Goal: Task Accomplishment & Management: Use online tool/utility

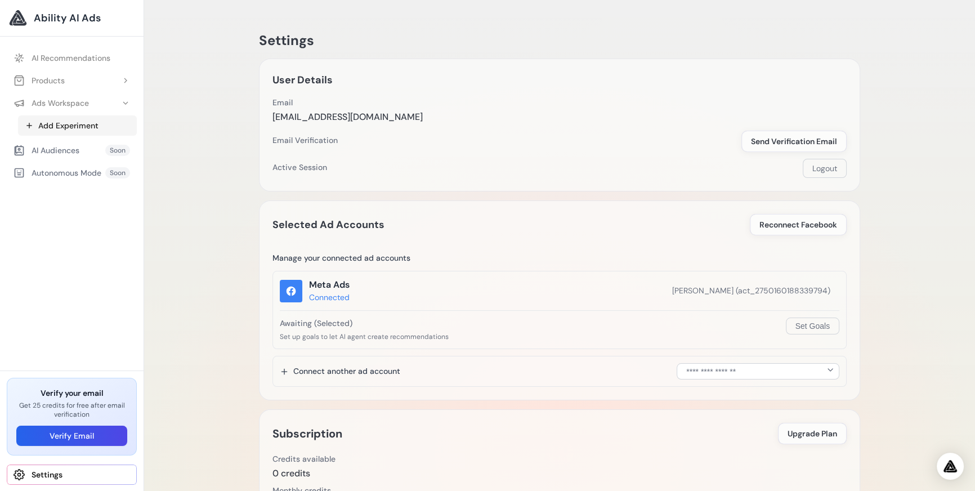
click at [83, 128] on link "Add Experiment" at bounding box center [77, 125] width 119 height 20
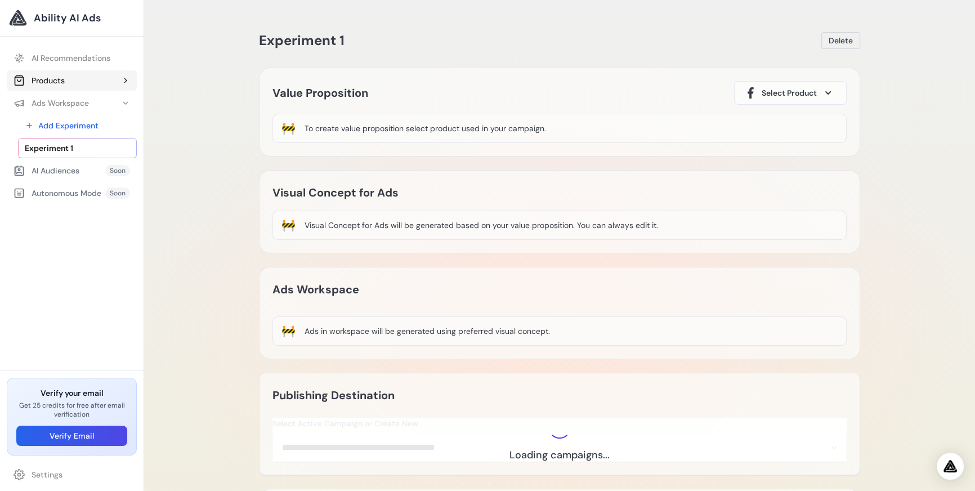
click at [73, 88] on button "Products" at bounding box center [72, 80] width 130 height 20
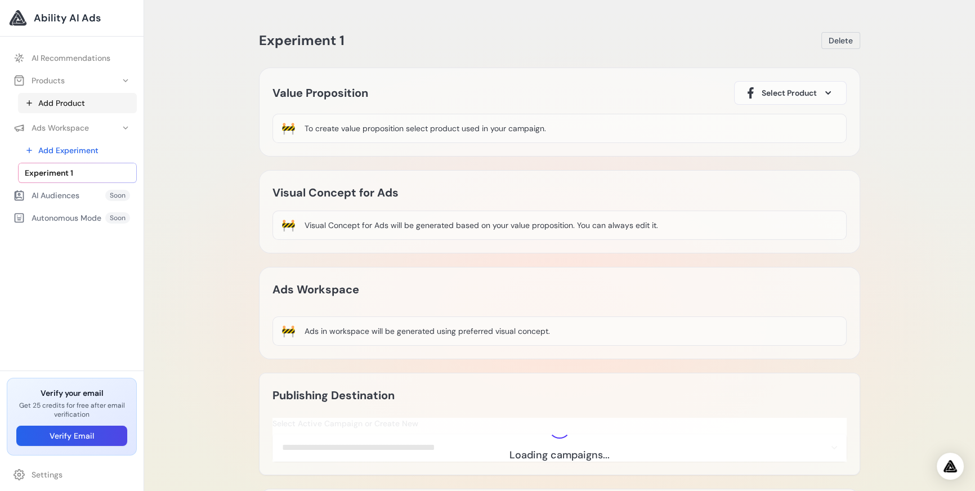
click at [77, 102] on link "Add Product" at bounding box center [77, 103] width 119 height 20
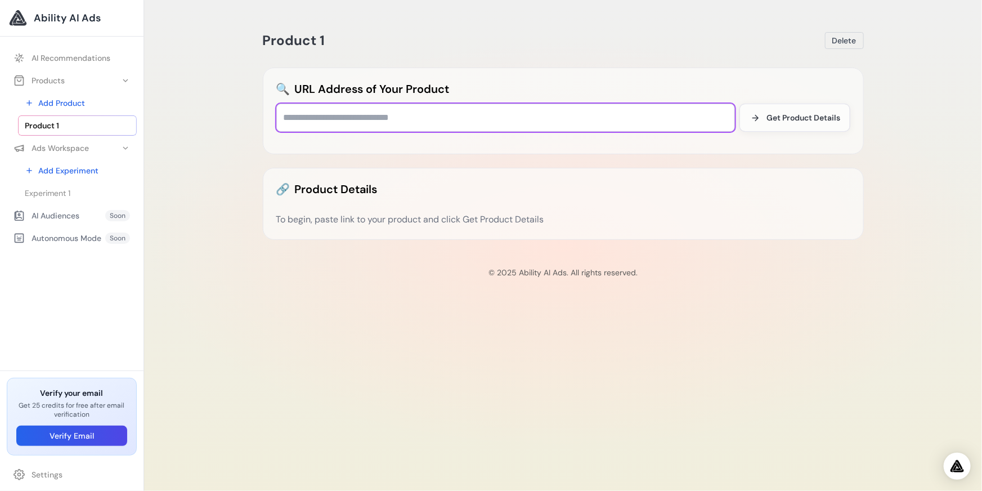
click at [461, 111] on input "text" at bounding box center [505, 118] width 459 height 28
paste input "**********"
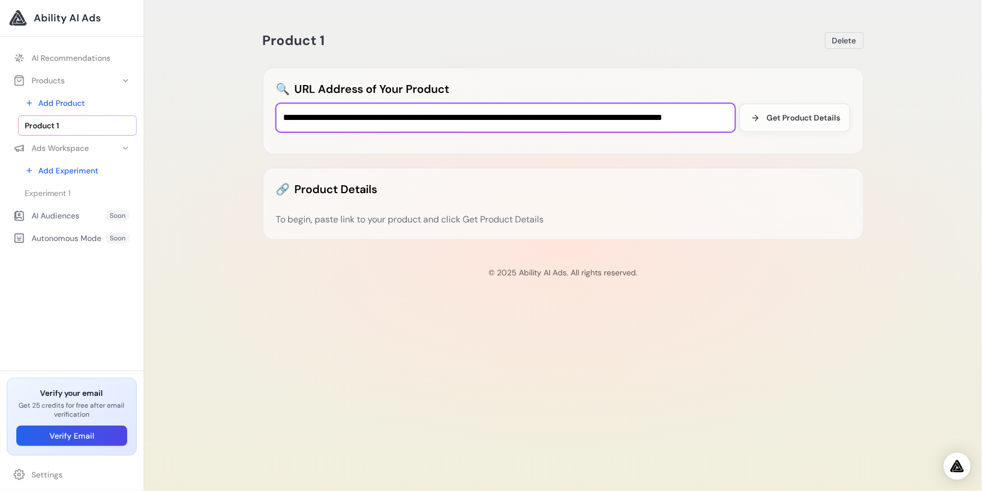
scroll to position [0, 20]
type input "**********"
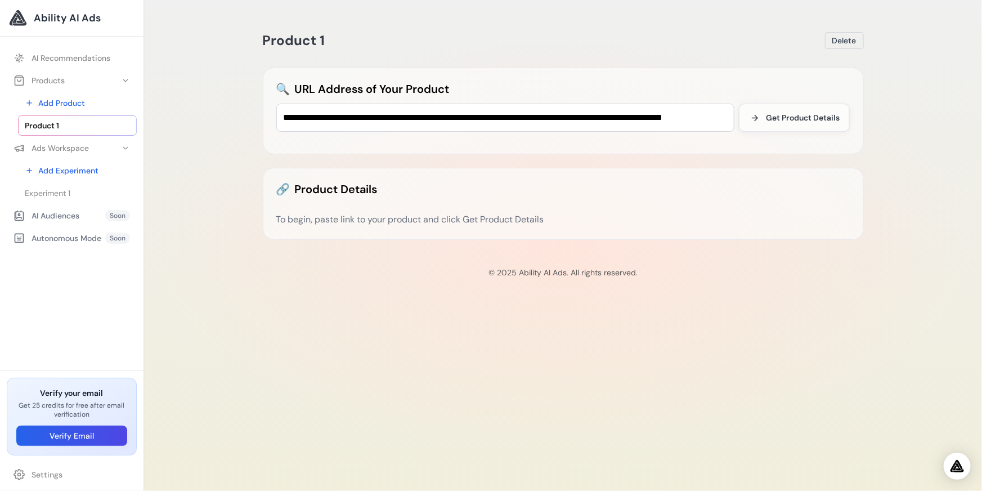
click at [871, 120] on div "**********" at bounding box center [563, 134] width 619 height 240
drag, startPoint x: 806, startPoint y: 121, endPoint x: 361, endPoint y: 158, distance: 446.1
click at [802, 120] on span "Get Product Details" at bounding box center [803, 117] width 74 height 11
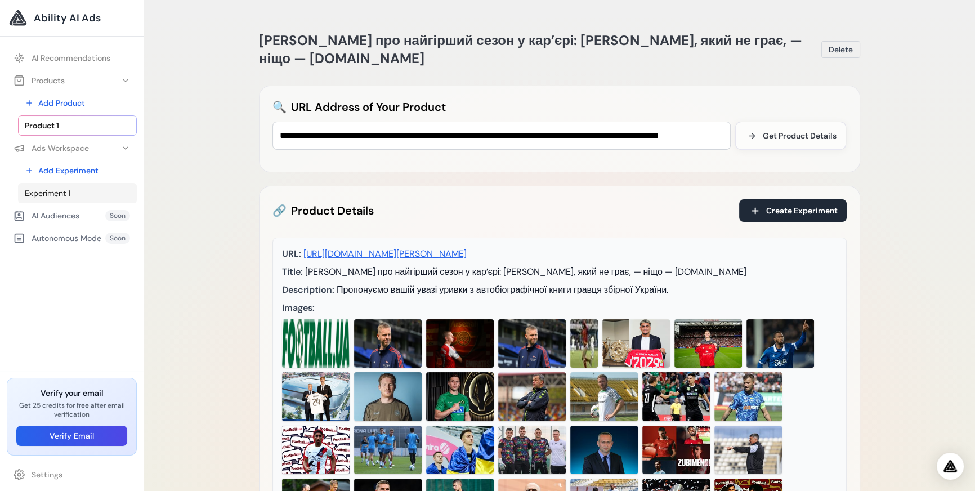
click at [42, 200] on link "Experiment 1" at bounding box center [77, 193] width 119 height 20
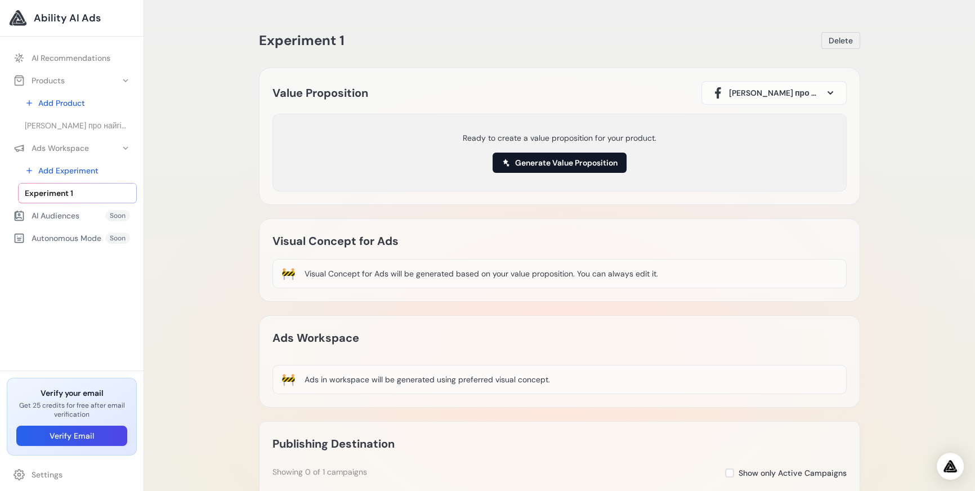
click at [526, 161] on button "Generate Value Proposition" at bounding box center [559, 162] width 134 height 20
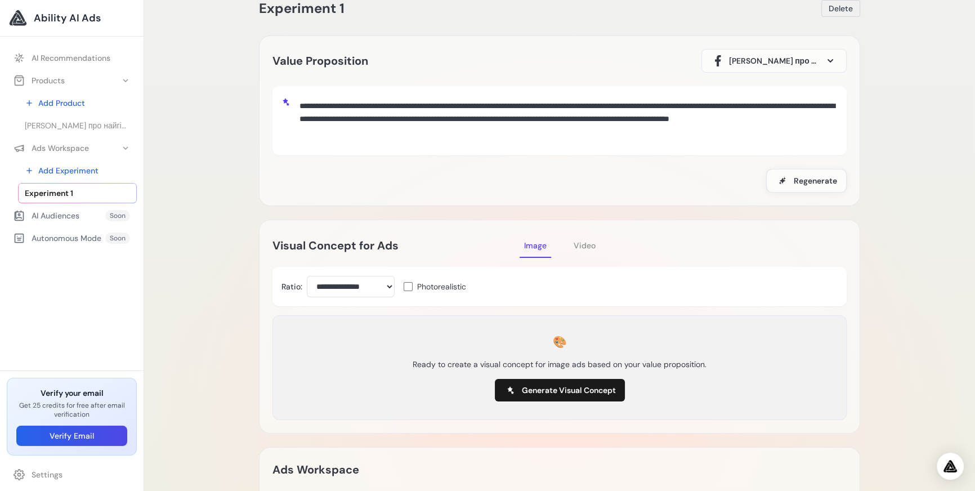
scroll to position [61, 0]
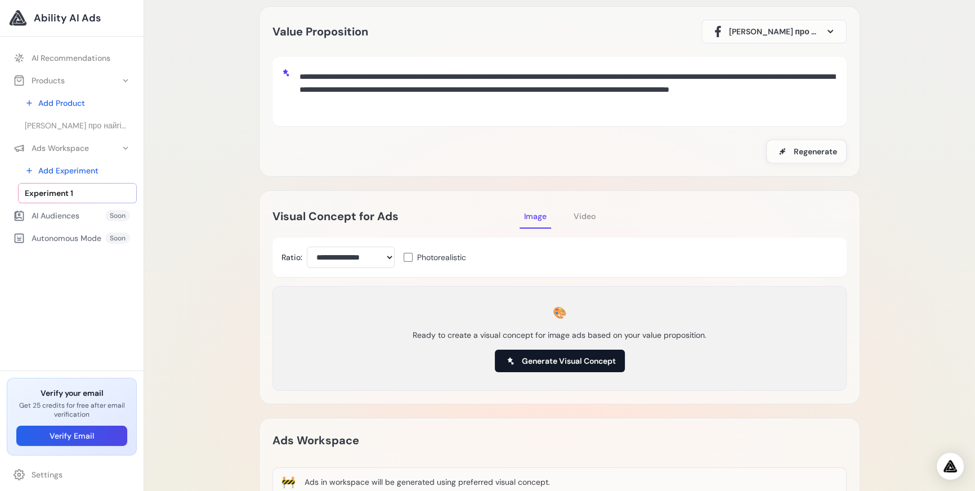
click at [532, 360] on span "Generate Visual Concept" at bounding box center [569, 360] width 94 height 11
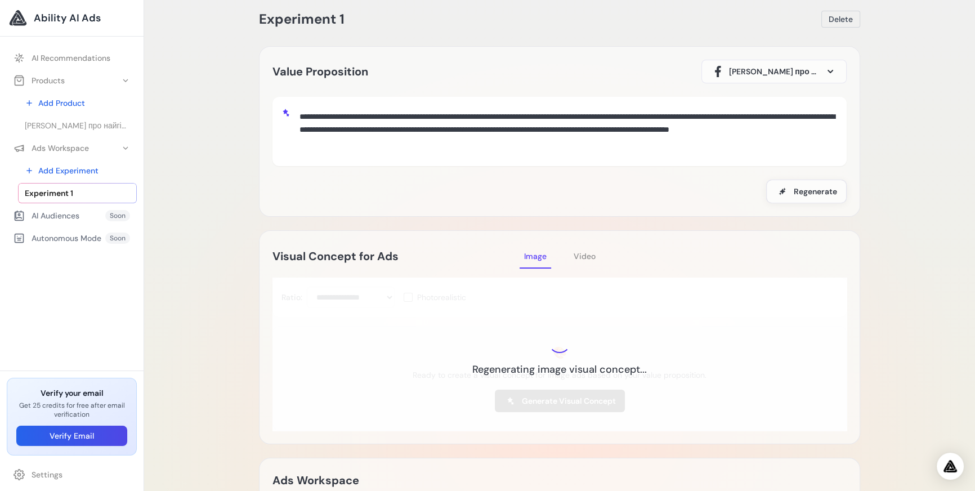
scroll to position [0, 0]
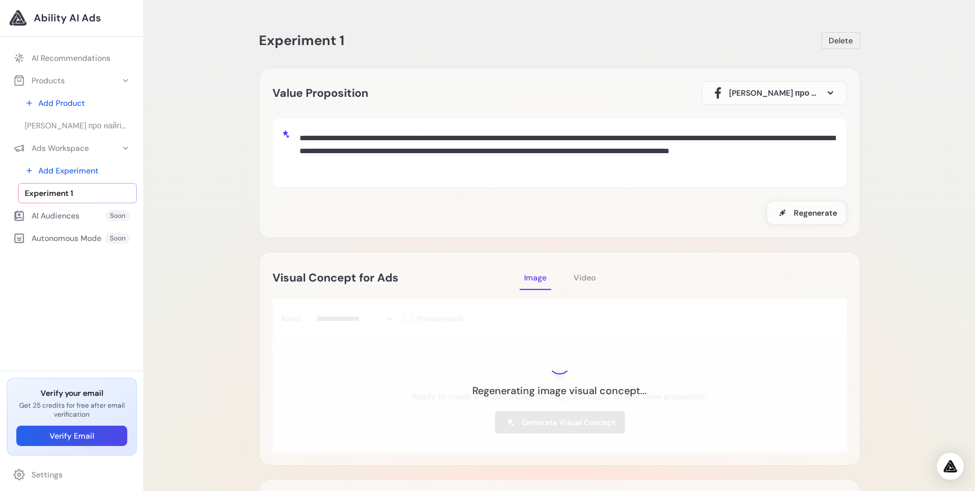
drag, startPoint x: 467, startPoint y: 148, endPoint x: 677, endPoint y: 176, distance: 211.8
click at [677, 176] on div "**********" at bounding box center [566, 152] width 542 height 51
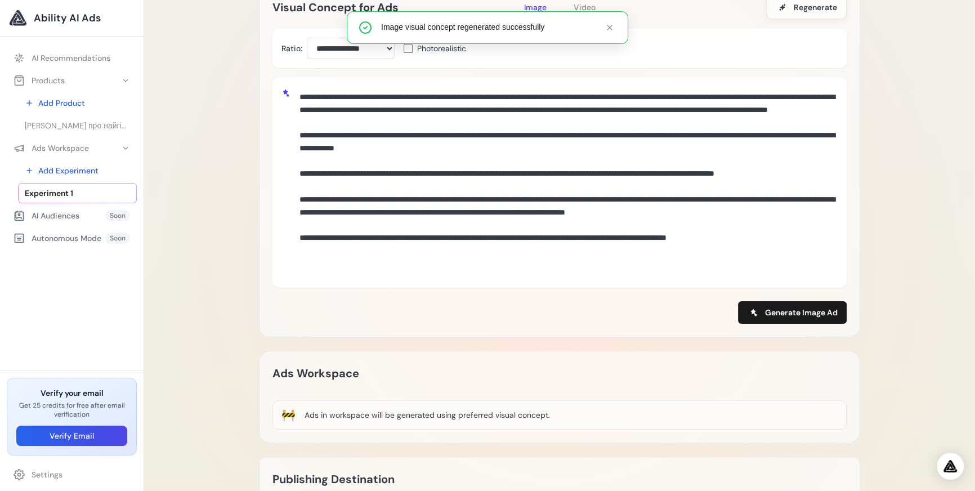
scroll to position [368, 0]
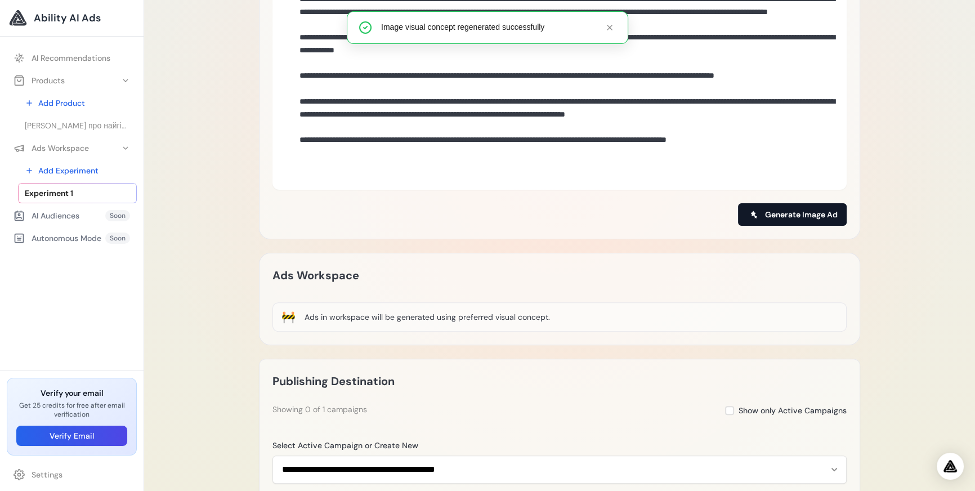
click at [761, 218] on button "Generate Image Ad" at bounding box center [792, 214] width 109 height 23
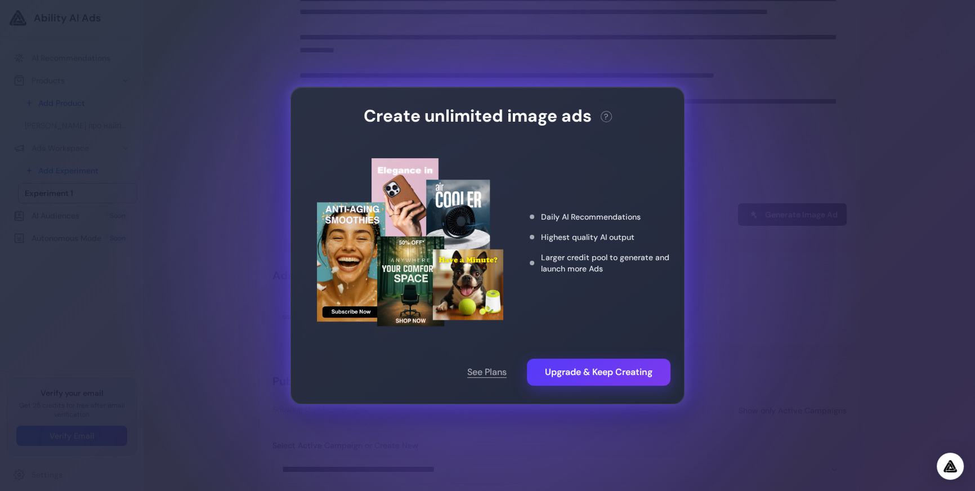
click at [766, 189] on div "Create unlimited image ads ? This action needs 2 credits. You have 0 remaining.…" at bounding box center [487, 245] width 975 height 491
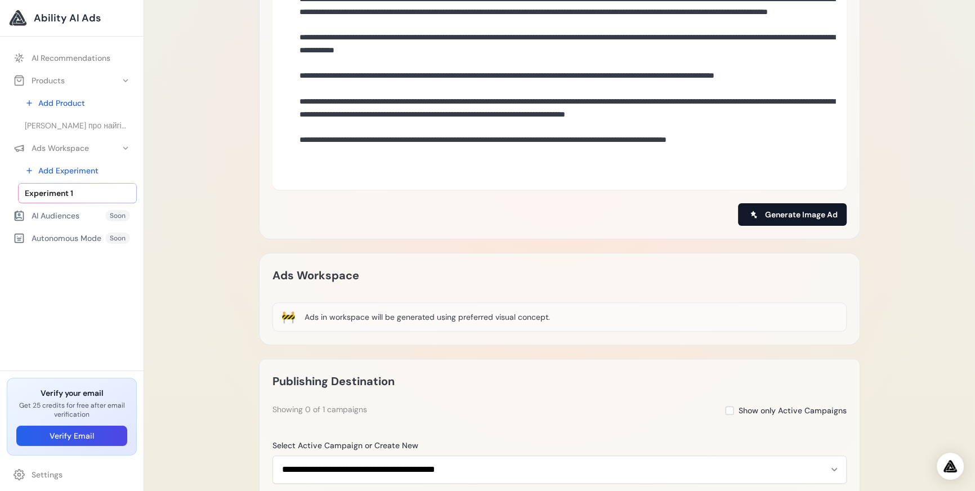
click at [754, 221] on button "Generate Image Ad" at bounding box center [792, 214] width 109 height 23
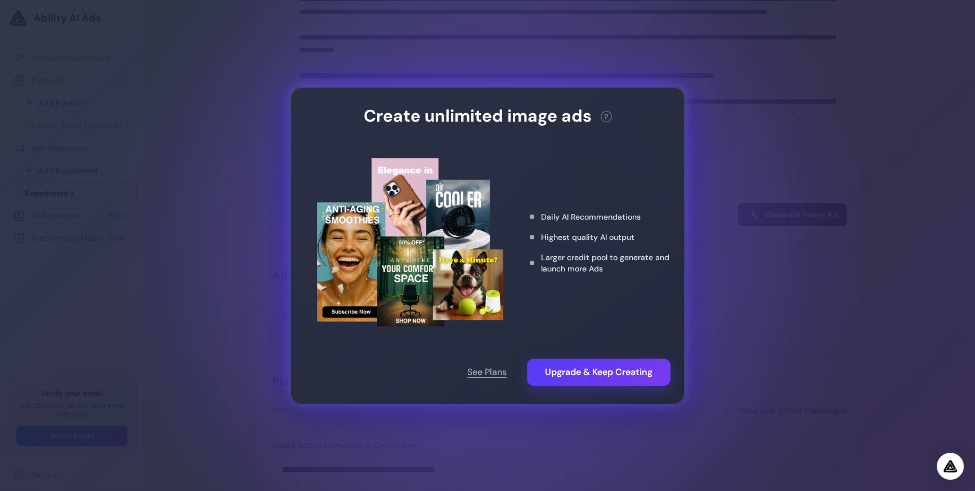
click at [844, 100] on div "Create unlimited image ads ? This action needs 2 credits. You have 0 remaining.…" at bounding box center [487, 245] width 975 height 491
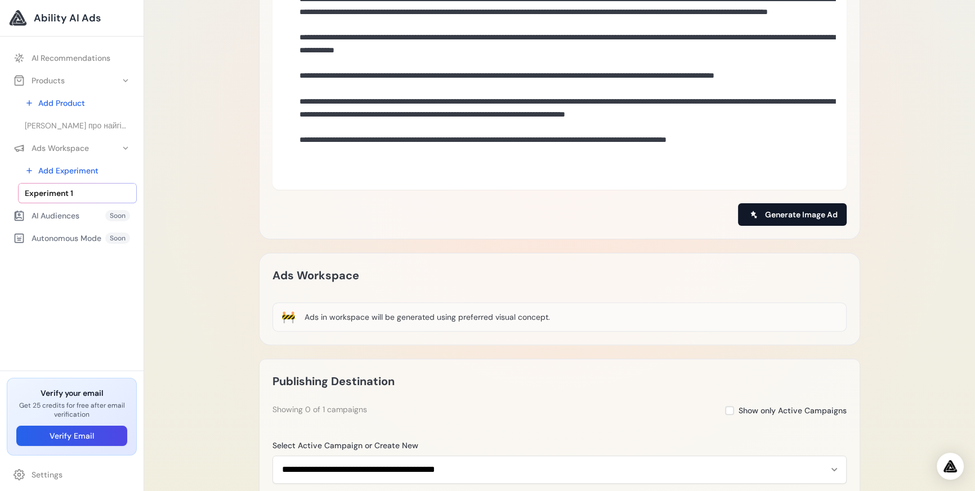
click at [744, 214] on button "Generate Image Ad" at bounding box center [792, 214] width 109 height 23
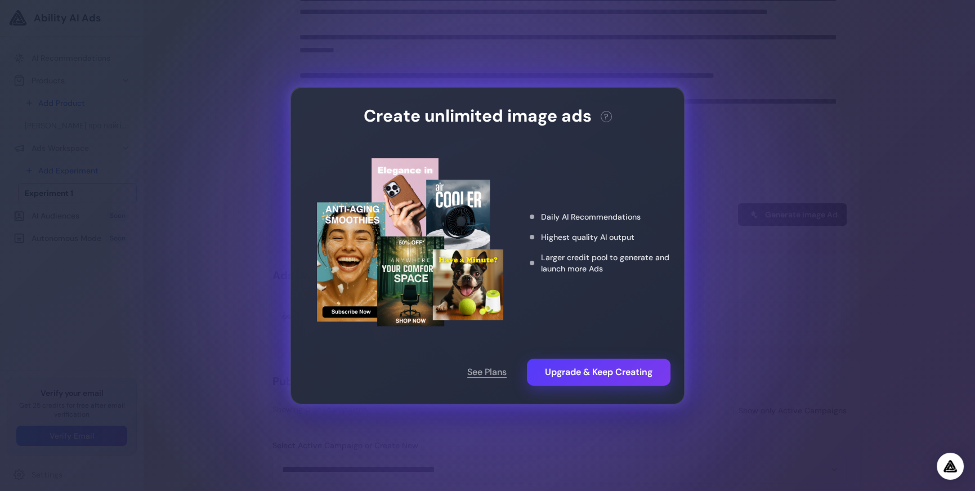
click at [775, 247] on div "Create unlimited image ads ? This action needs 2 credits. You have 0 remaining.…" at bounding box center [487, 245] width 975 height 491
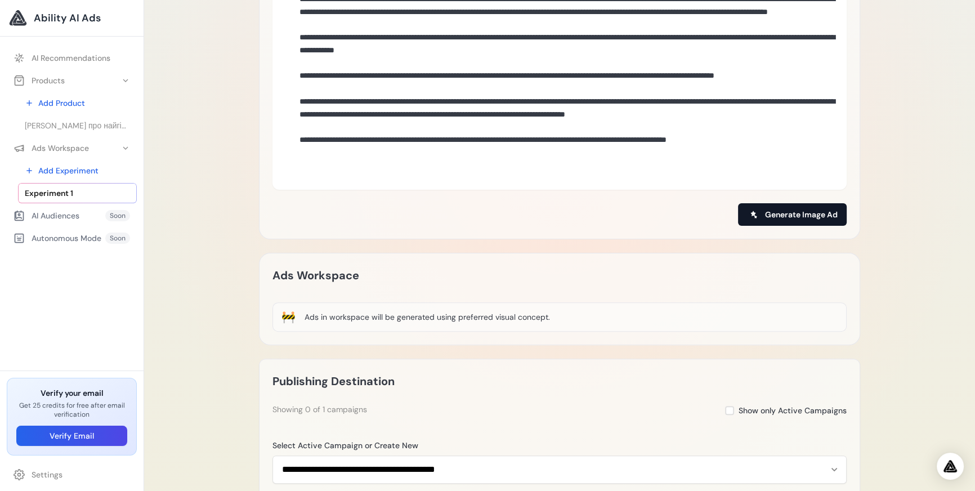
click at [757, 214] on icon at bounding box center [753, 214] width 9 height 9
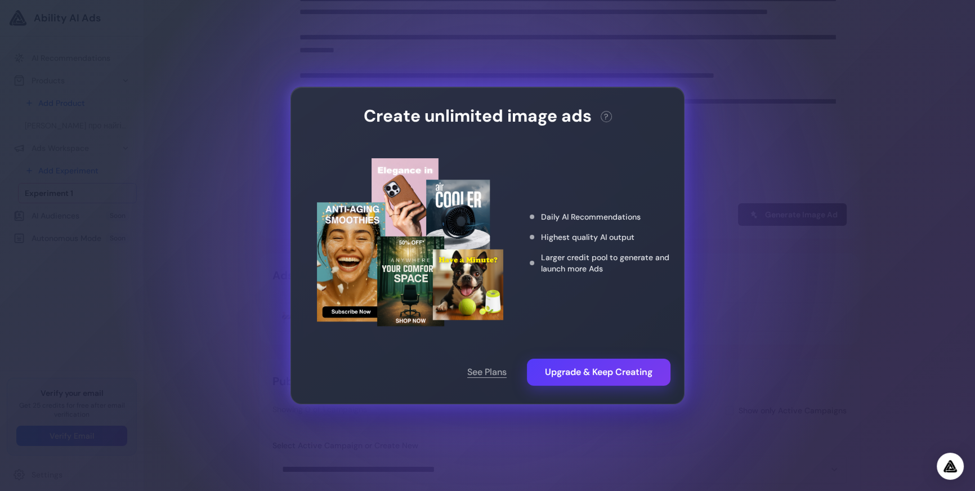
click at [755, 176] on div "Create unlimited image ads ? This action needs 2 credits. You have 0 remaining.…" at bounding box center [487, 245] width 975 height 491
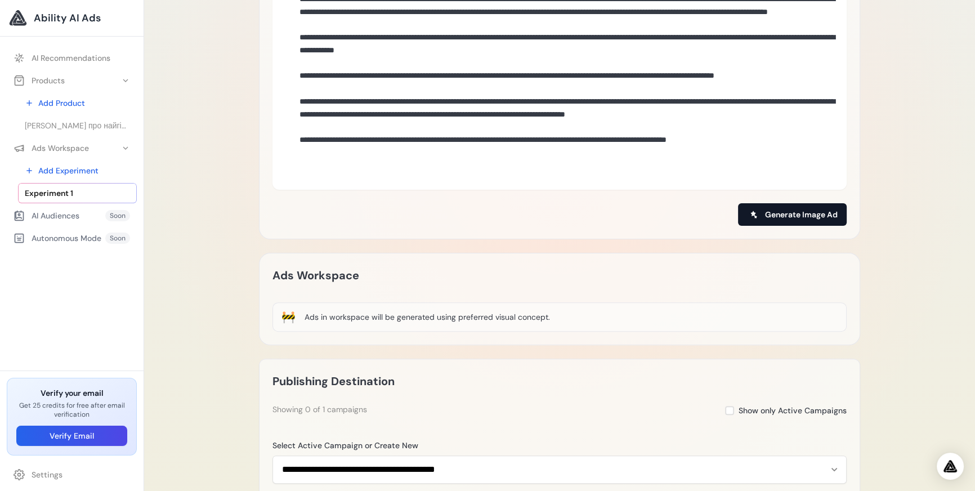
click at [794, 221] on button "Generate Image Ad" at bounding box center [792, 214] width 109 height 23
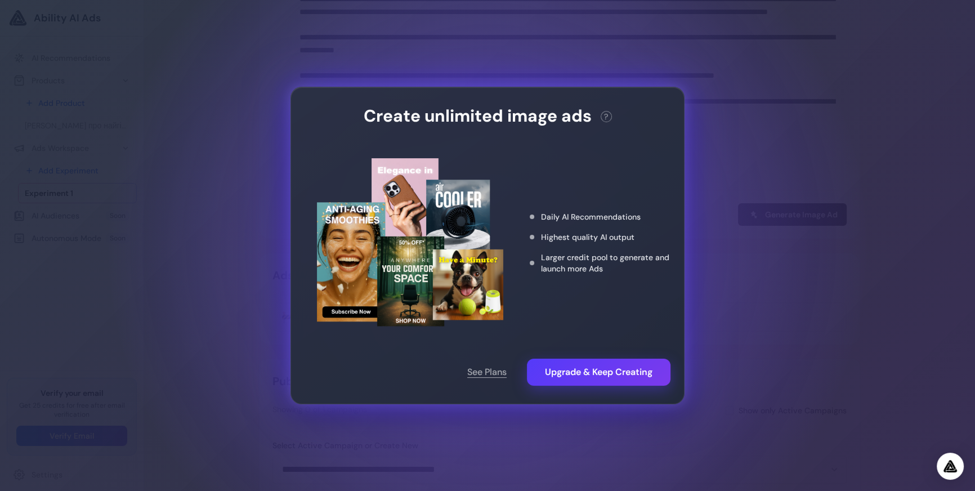
click at [724, 289] on div "Create unlimited image ads ? This action needs 2 credits. You have 0 remaining.…" at bounding box center [487, 245] width 975 height 491
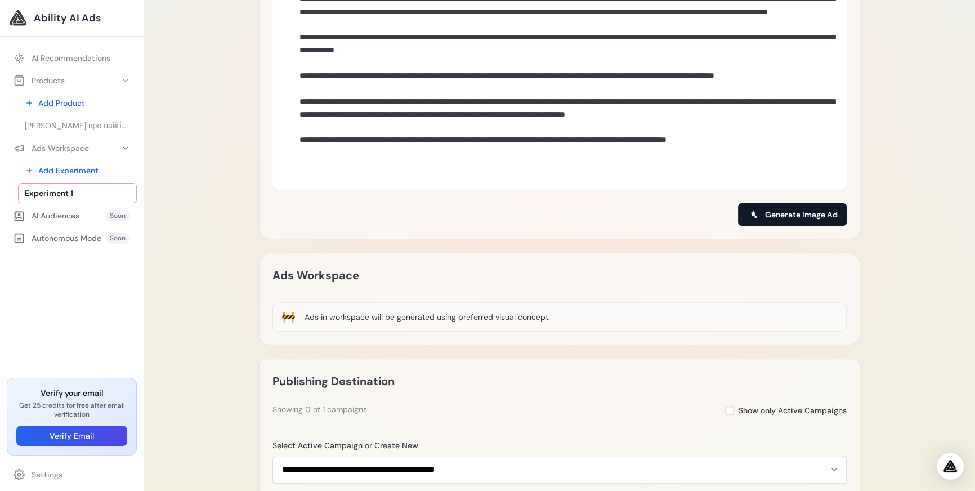
click at [805, 207] on button "Generate Image Ad" at bounding box center [792, 214] width 109 height 23
